Goal: Task Accomplishment & Management: Manage account settings

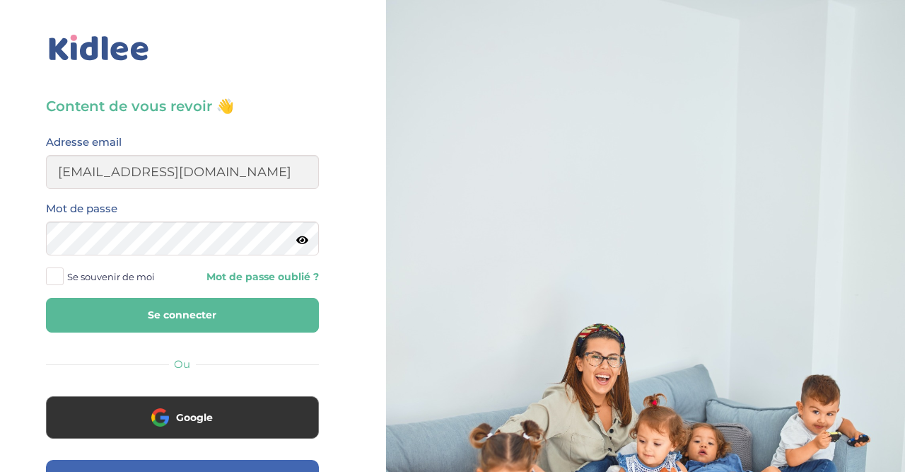
type input "mlpetit22@gmail.com"
click at [46, 298] on button "Se connecter" at bounding box center [182, 315] width 273 height 35
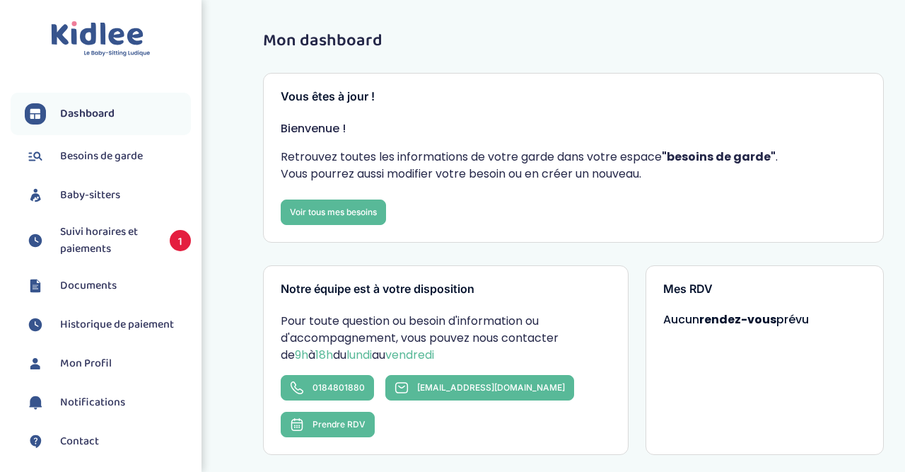
click at [119, 234] on span "Suivi horaires et paiements" at bounding box center [107, 240] width 95 height 34
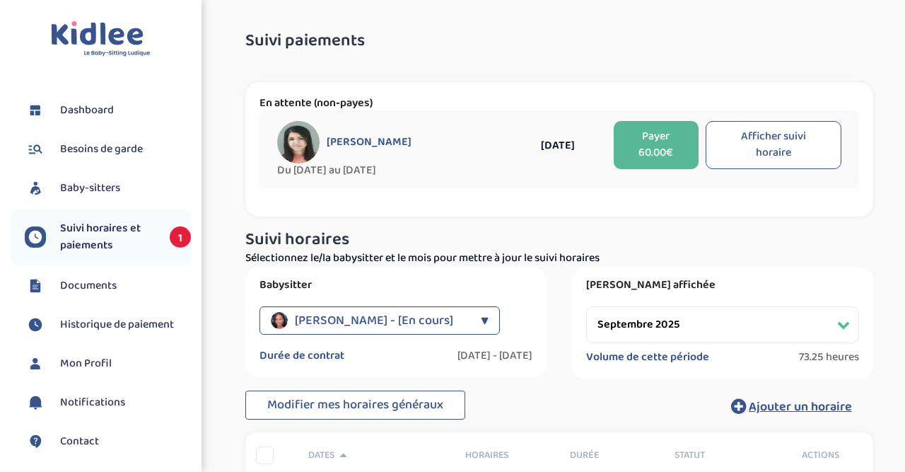
select select "septembre 2025"
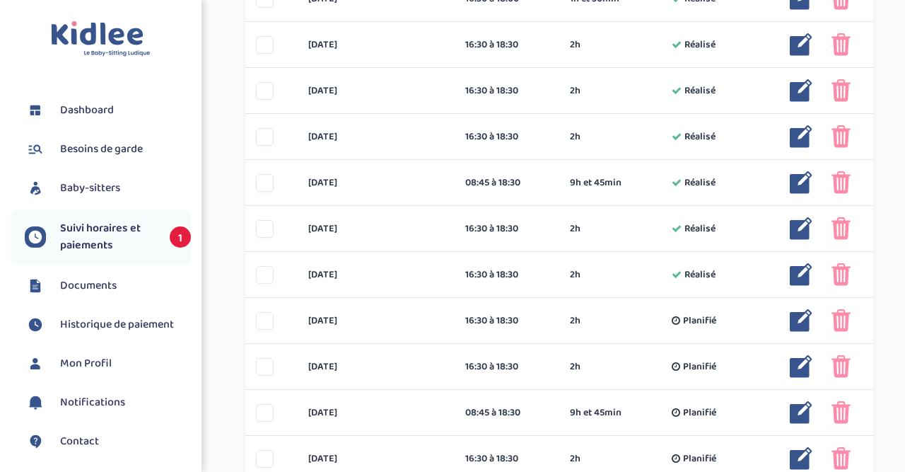
scroll to position [882, 0]
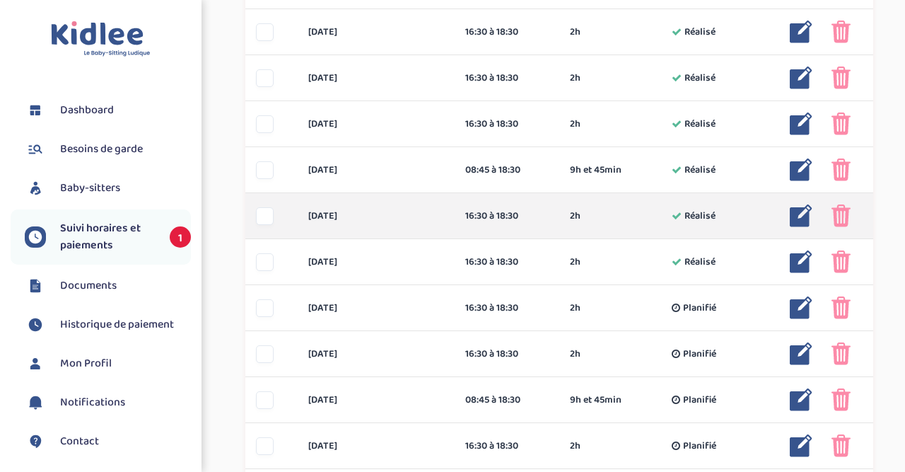
click at [259, 216] on div at bounding box center [265, 216] width 18 height 18
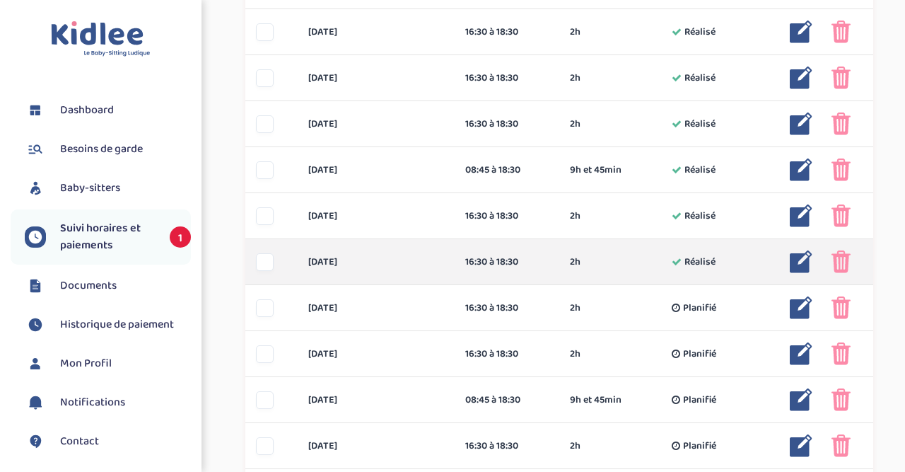
scroll to position [935, 0]
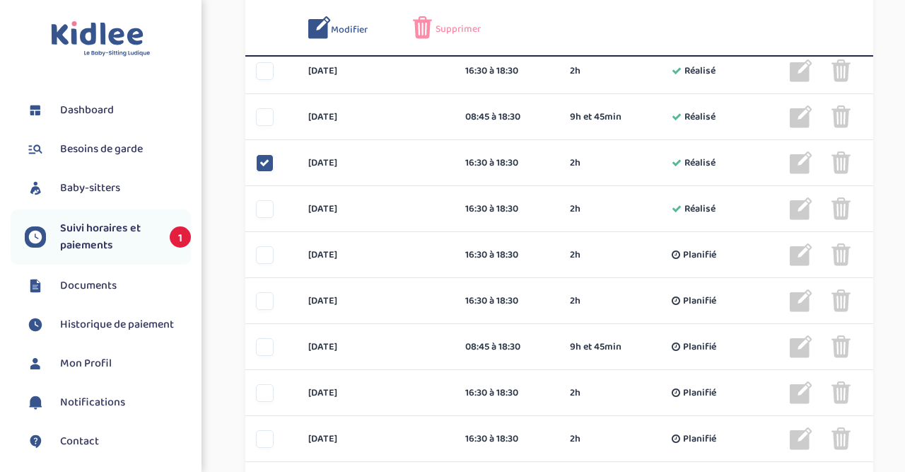
click at [457, 28] on span "Supprimer" at bounding box center [457, 29] width 45 height 15
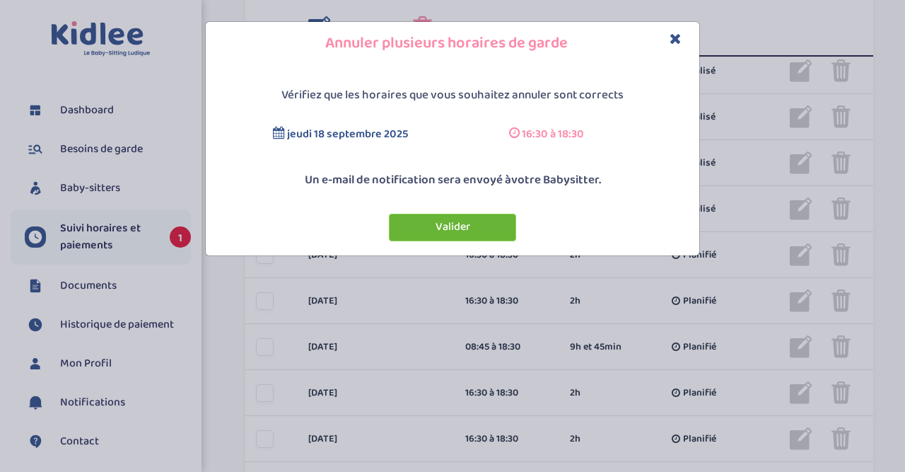
click at [455, 221] on button "Valider" at bounding box center [452, 228] width 127 height 28
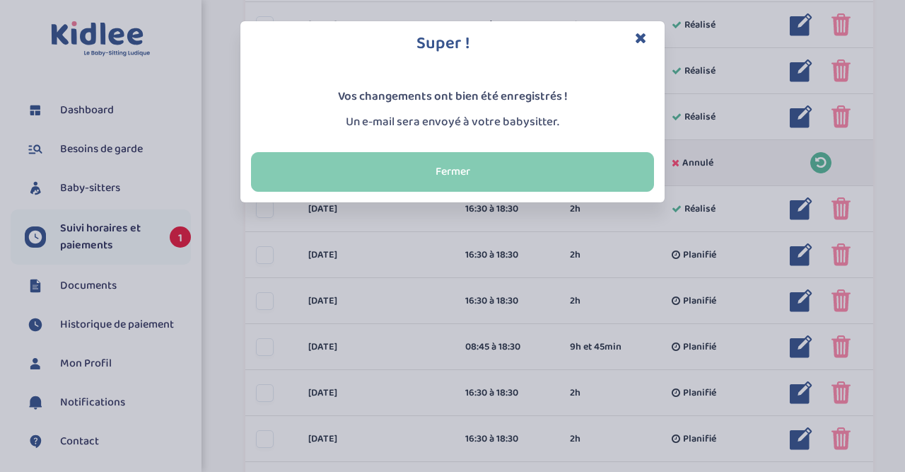
click at [499, 179] on button "Fermer" at bounding box center [452, 172] width 403 height 40
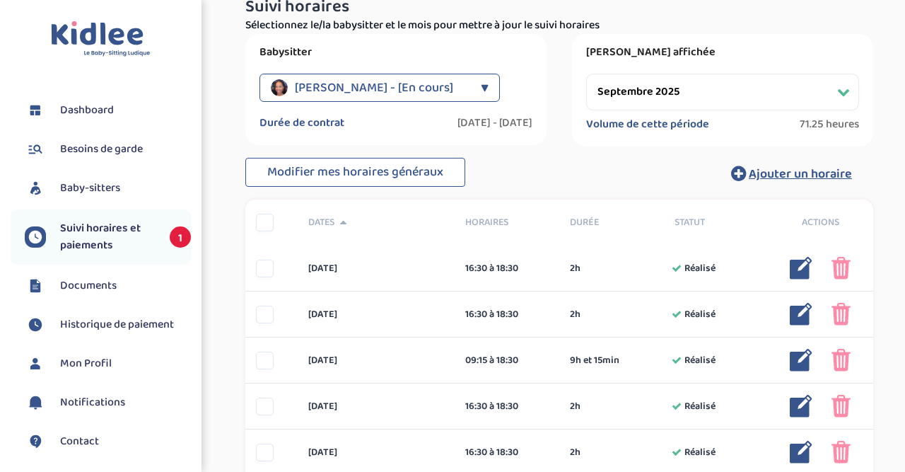
scroll to position [200, 0]
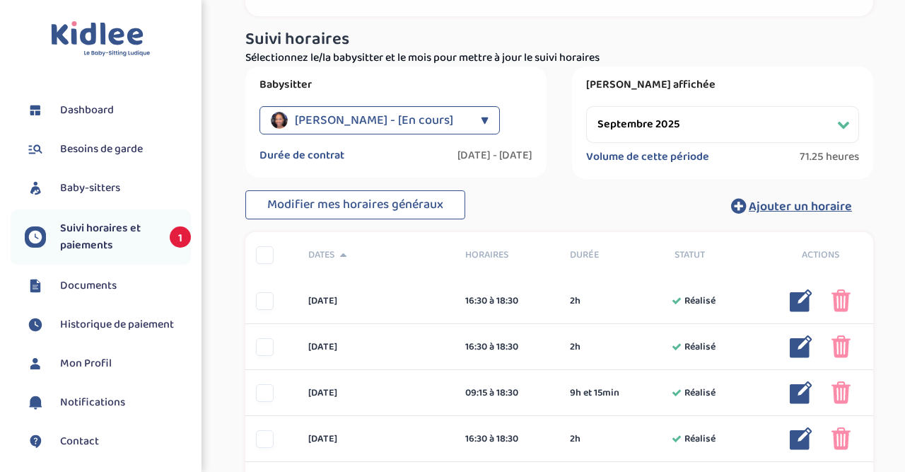
click at [586, 106] on select "Filtrer par mois septembre 2025 octobre 2025 novembre 2025 décembre 2025 janvie…" at bounding box center [722, 124] width 273 height 37
click at [841, 125] on select "Filtrer par mois septembre 2025 octobre 2025 novembre 2025 décembre 2025 janvie…" at bounding box center [722, 124] width 273 height 37
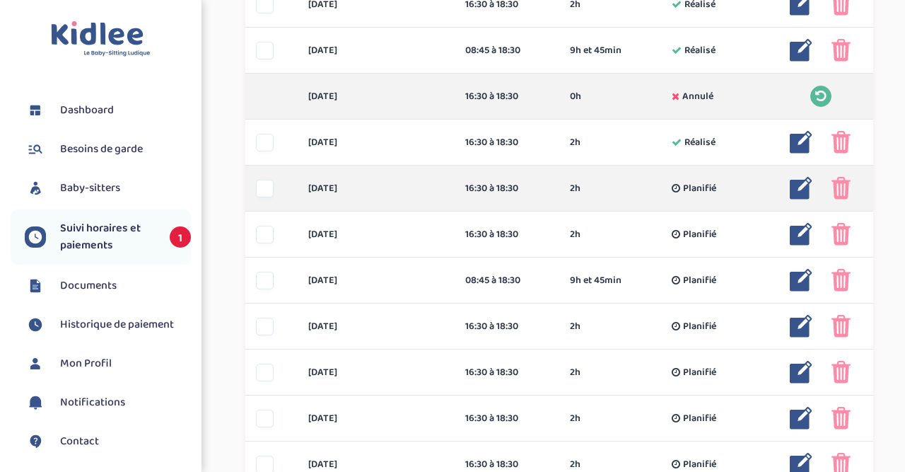
scroll to position [1082, 0]
